Goal: Information Seeking & Learning: Find specific fact

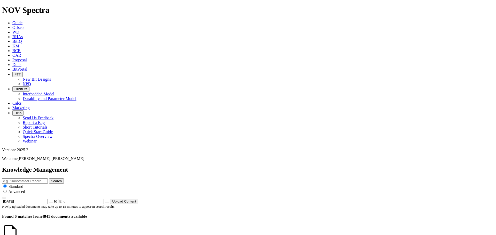
click at [48, 179] on input "text" at bounding box center [25, 181] width 46 height 5
click at [12, 21] on icon at bounding box center [12, 23] width 0 height 4
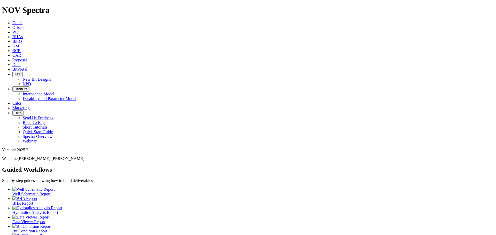
click at [12, 44] on icon at bounding box center [12, 46] width 0 height 4
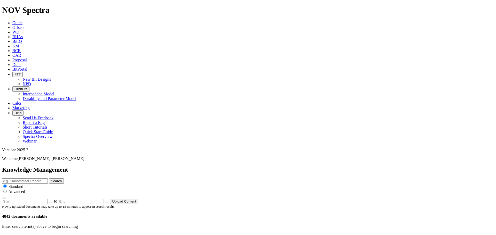
click at [48, 179] on input "text" at bounding box center [25, 181] width 46 height 5
type input "[PERSON_NAME]"
click at [49, 179] on button "Search" at bounding box center [56, 181] width 15 height 5
click at [7, 190] on input "radio" at bounding box center [4, 191] width 3 height 3
radio input "true"
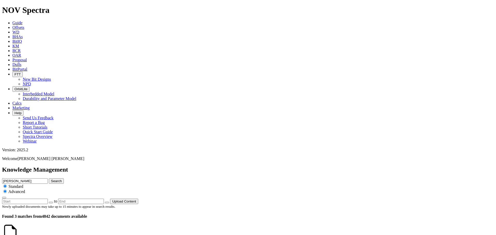
radio input "false"
click at [64, 179] on button "Search" at bounding box center [56, 181] width 15 height 5
